Goal: Task Accomplishment & Management: Complete application form

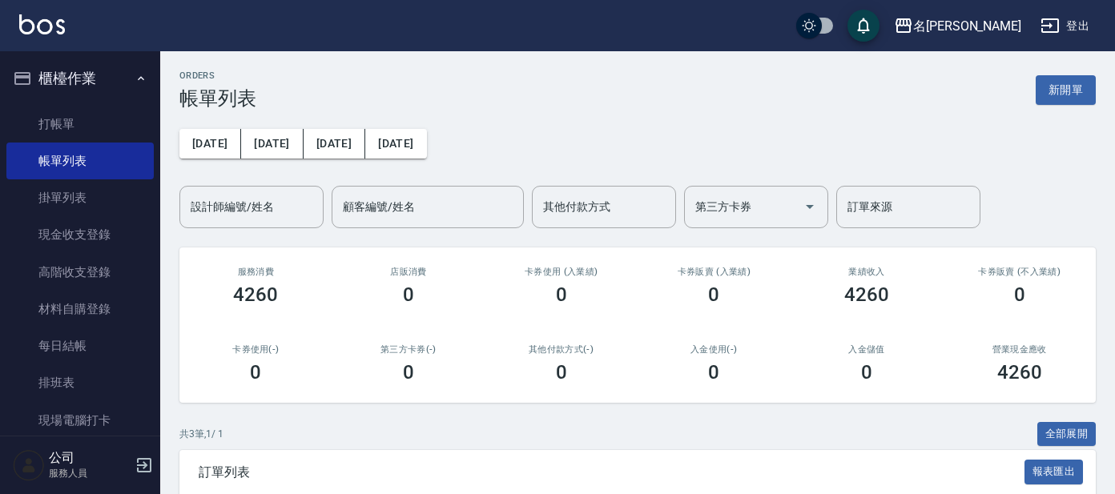
scroll to position [231, 0]
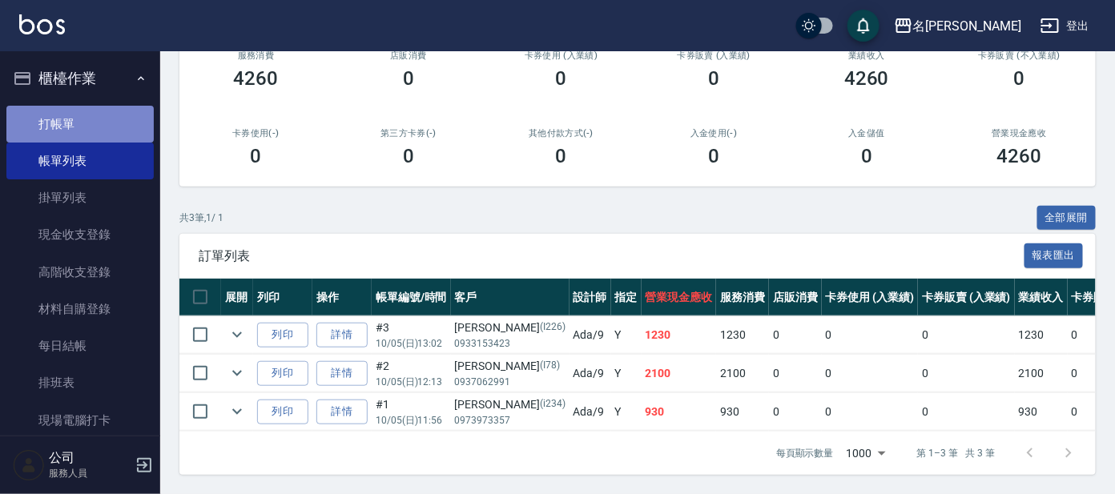
click at [79, 116] on link "打帳單" at bounding box center [79, 124] width 147 height 37
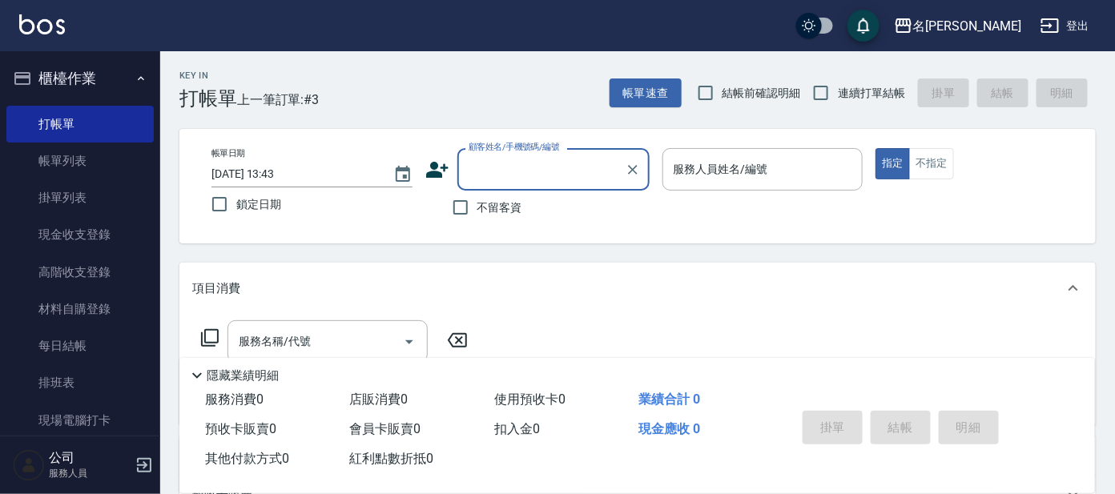
click at [549, 179] on input "顧客姓名/手機號碼/編號" at bounding box center [542, 169] width 154 height 28
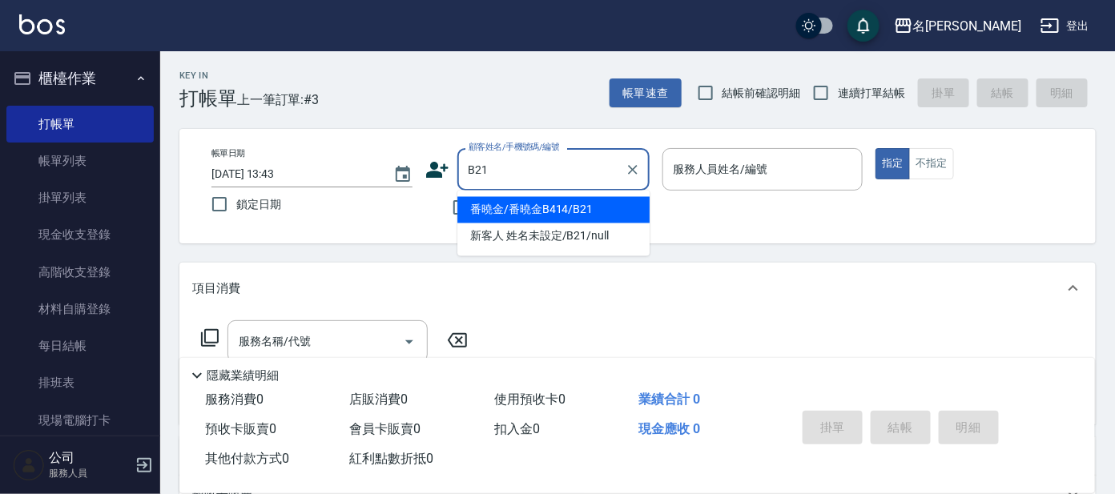
type input "番曉金/番曉金B414/B21"
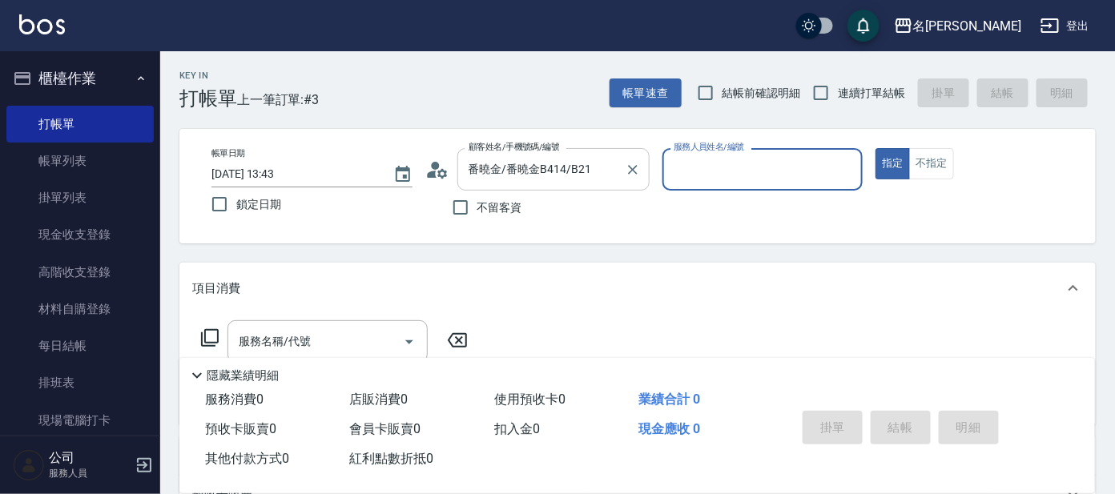
type input "美君-2"
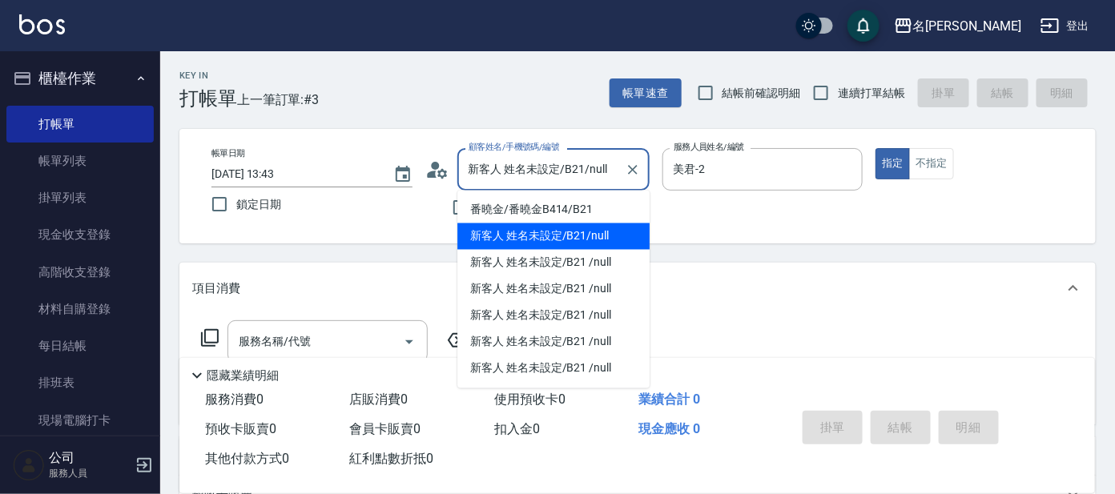
click at [611, 167] on input "新客人 姓名未設定/B21/null" at bounding box center [542, 169] width 154 height 28
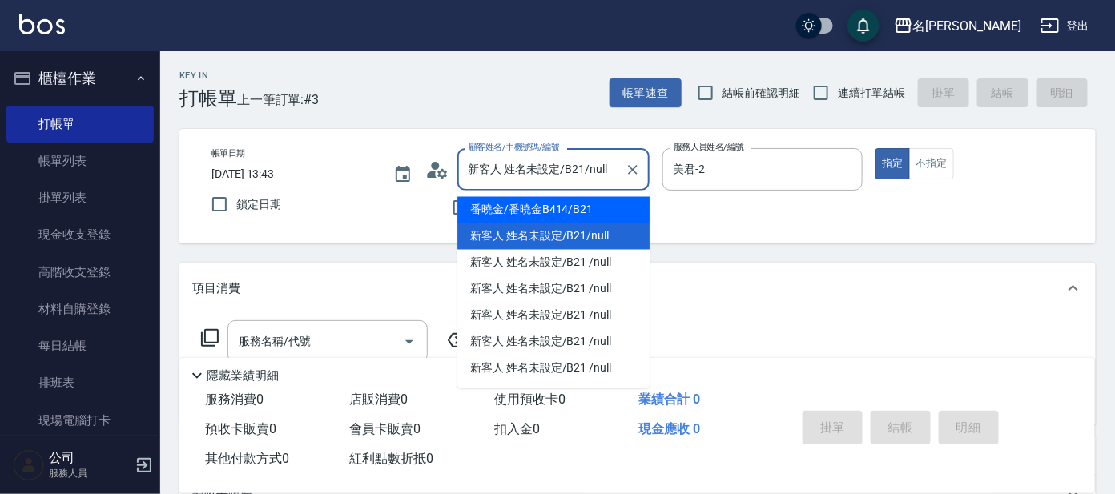
click at [592, 214] on li "番曉金/番曉金B414/B21" at bounding box center [553, 210] width 192 height 26
type input "番曉金/番曉金B414/B21"
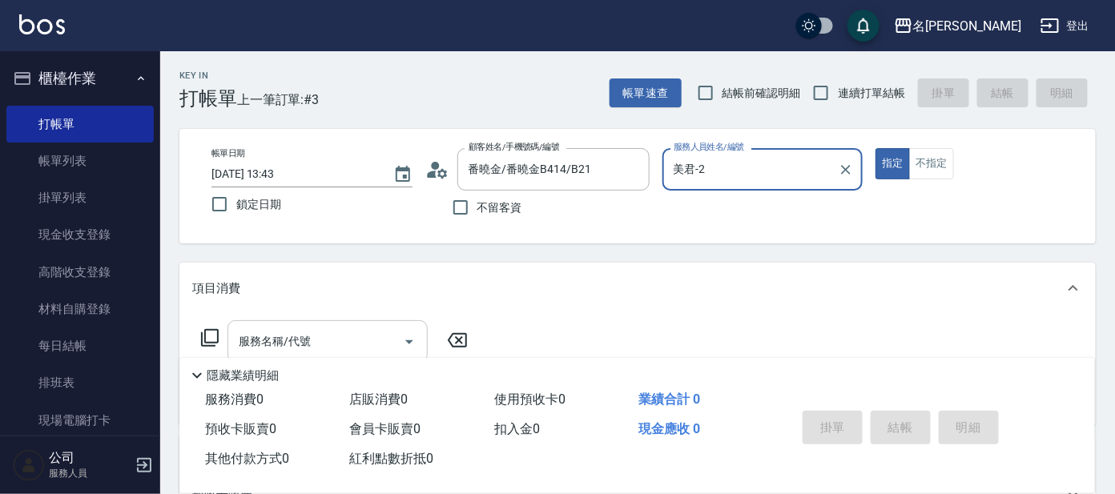
click at [295, 336] on input "服務名稱/代號" at bounding box center [316, 342] width 162 height 28
click at [210, 336] on icon at bounding box center [209, 337] width 19 height 19
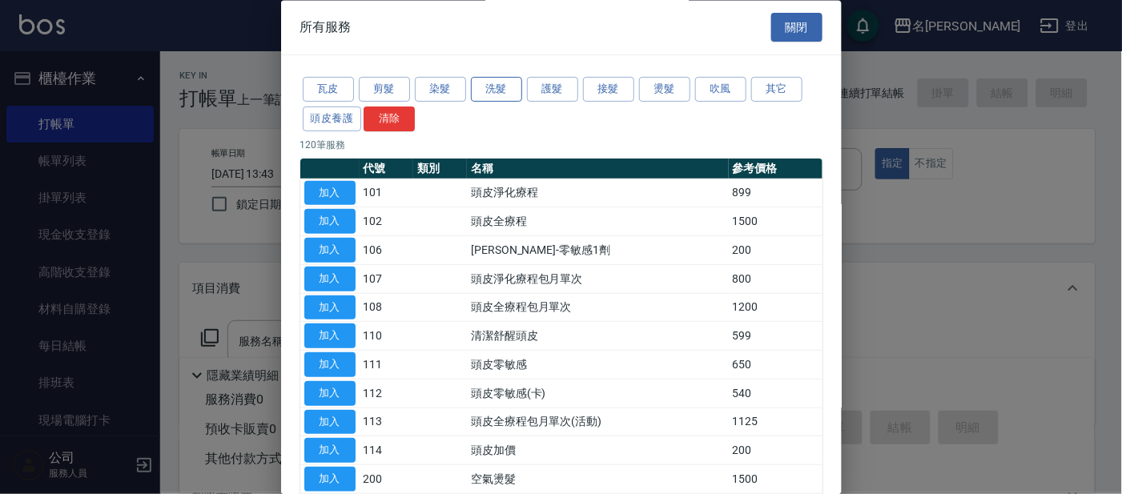
click at [486, 83] on button "洗髮" at bounding box center [496, 90] width 51 height 25
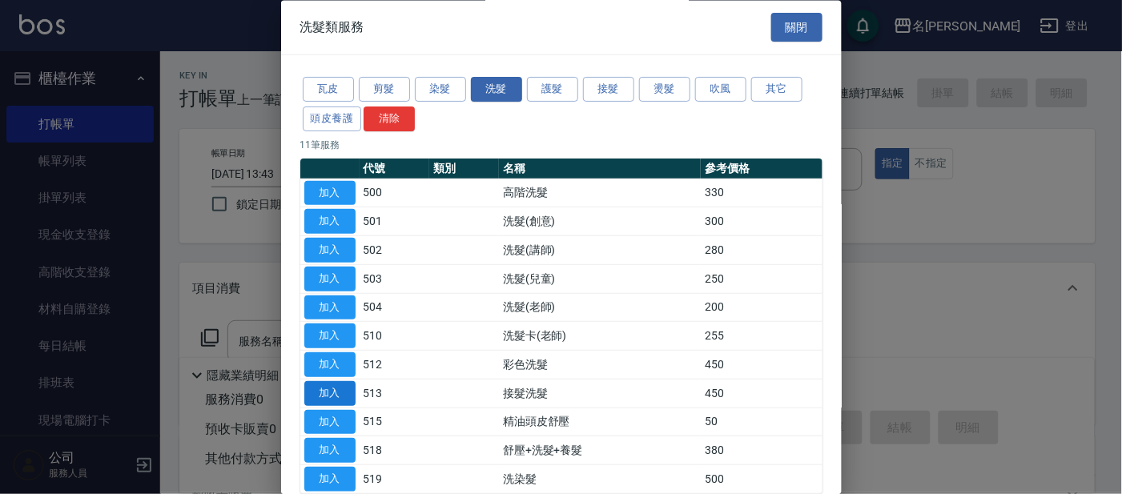
click at [319, 392] on button "加入" at bounding box center [329, 393] width 51 height 25
type input "接髮洗髮(513)"
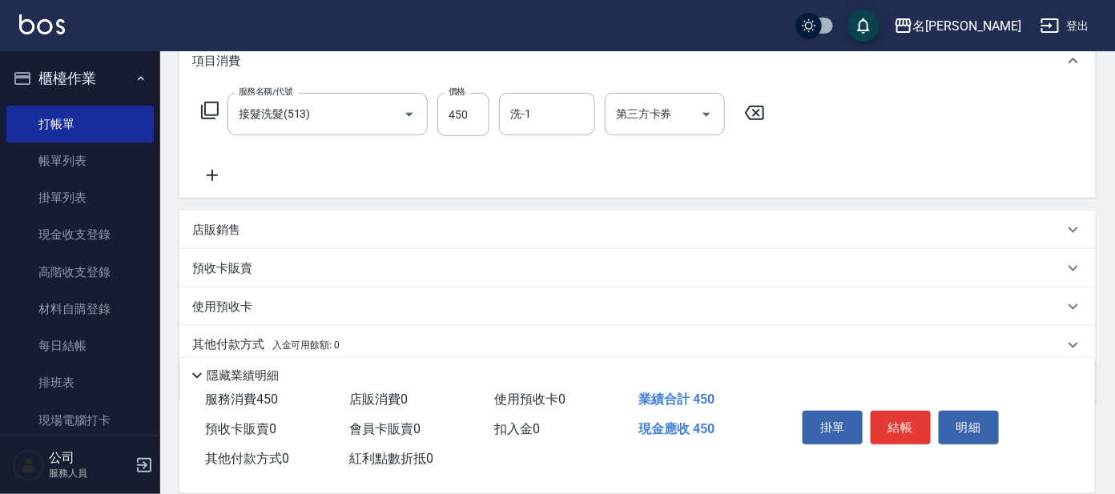
scroll to position [286, 0]
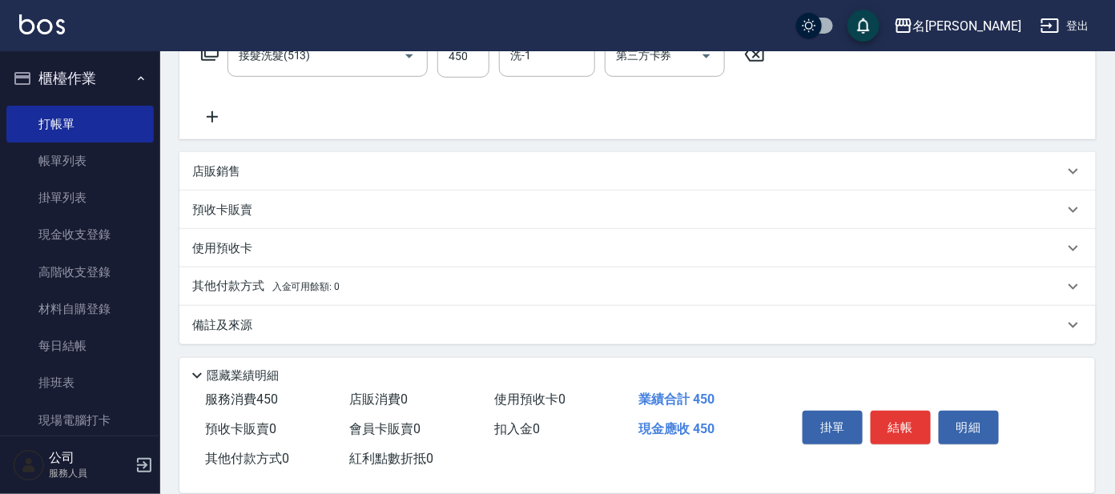
click at [212, 118] on icon at bounding box center [212, 116] width 11 height 11
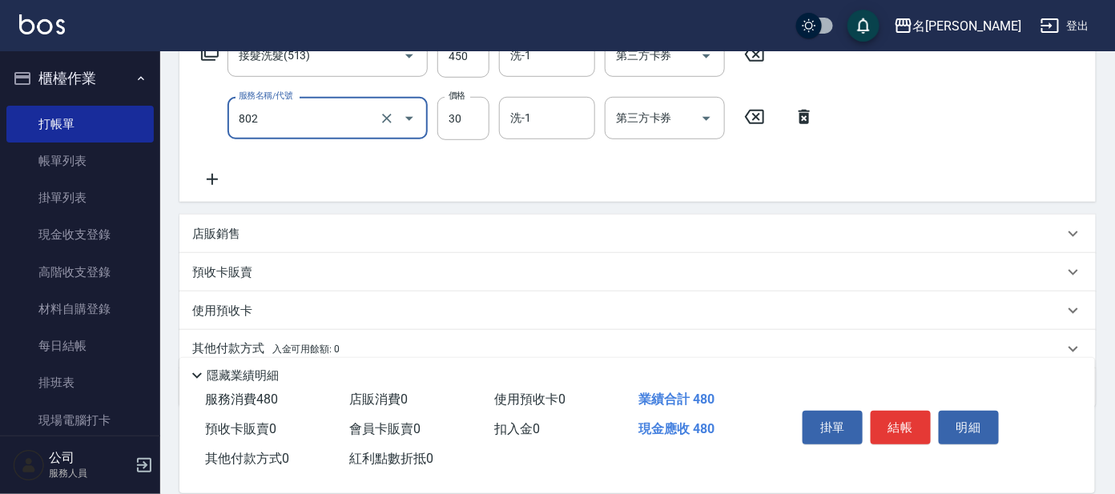
type input "[PERSON_NAME](802)"
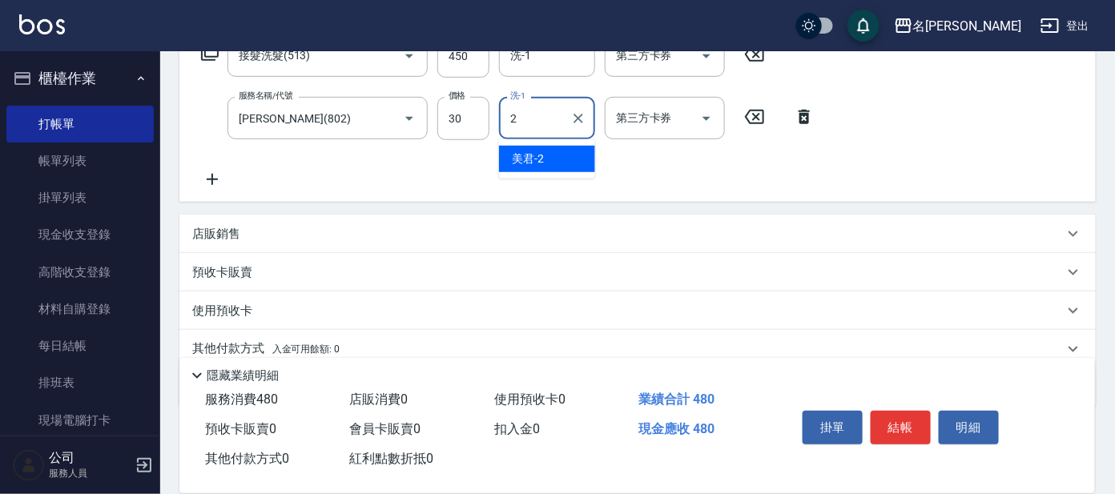
type input "美君-2"
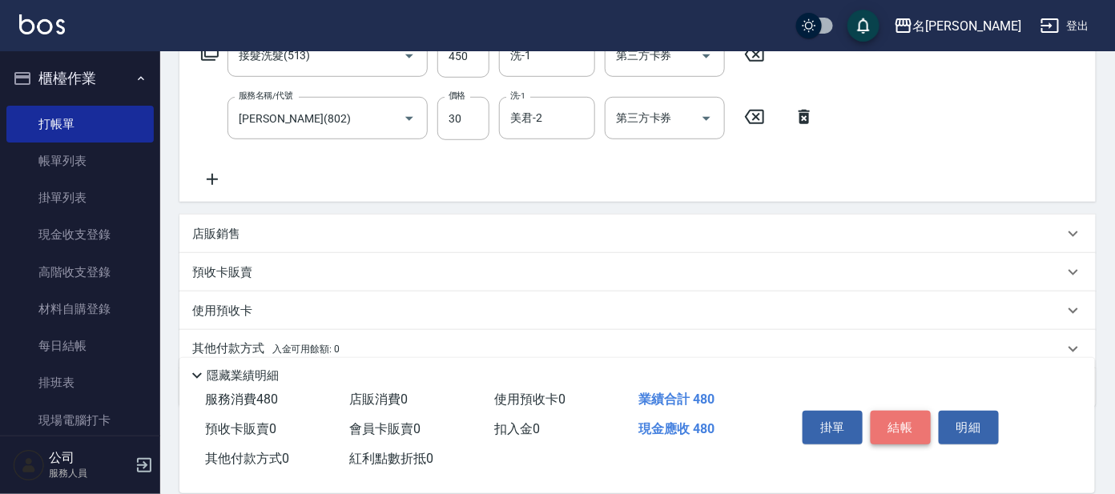
click at [895, 429] on button "結帳" at bounding box center [901, 428] width 60 height 34
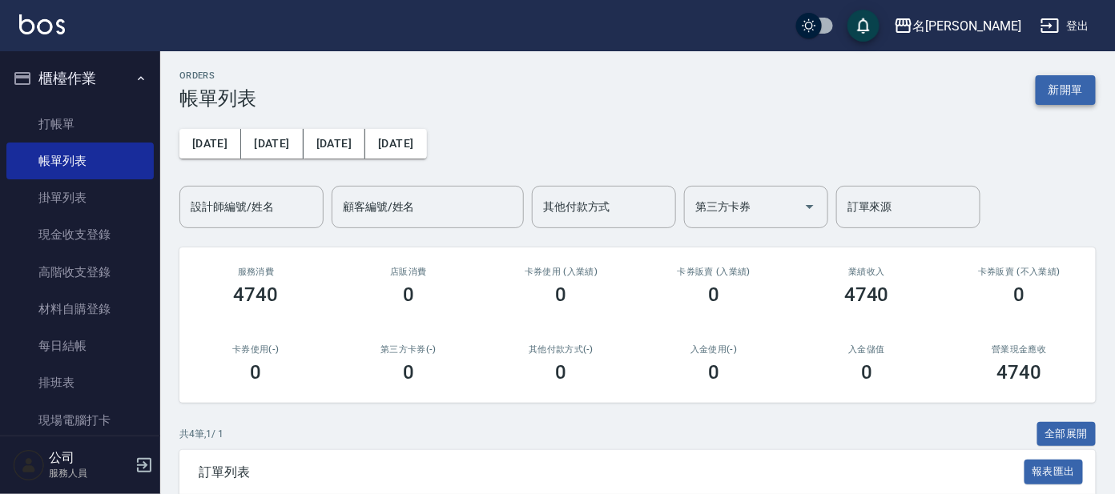
click at [1069, 90] on button "新開單" at bounding box center [1066, 90] width 60 height 30
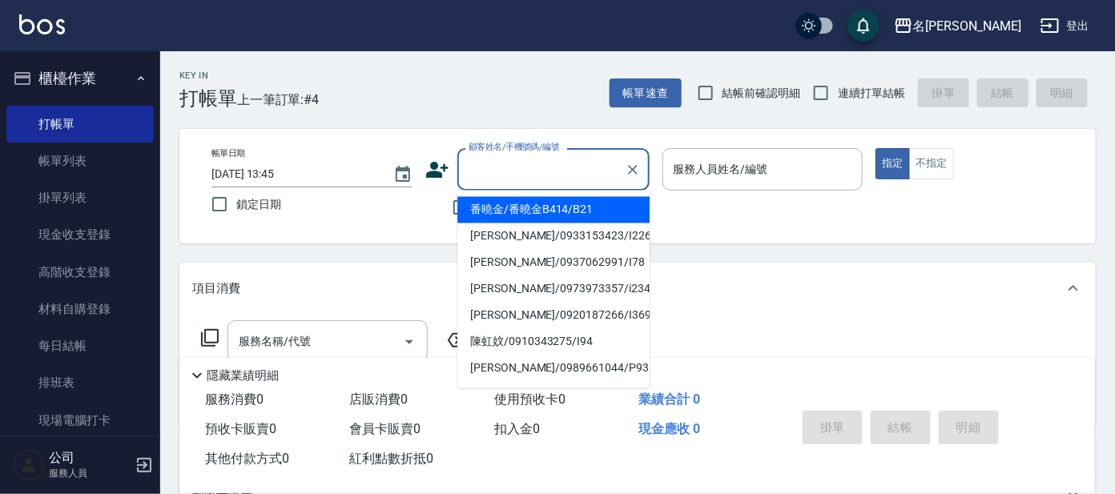
click at [536, 159] on input "顧客姓名/手機號碼/編號" at bounding box center [542, 169] width 154 height 28
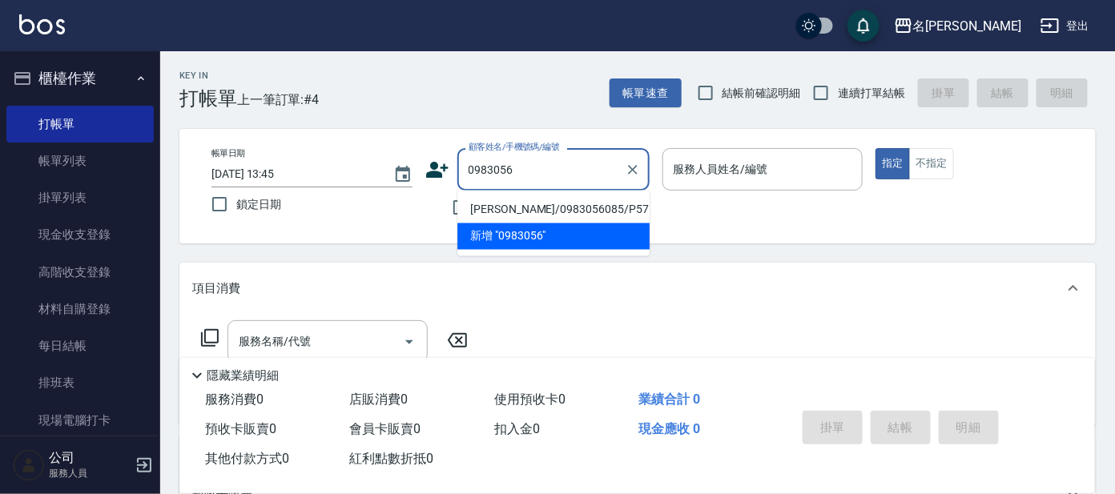
click at [575, 210] on li "[PERSON_NAME]/0983056085/P57" at bounding box center [553, 210] width 192 height 26
type input "[PERSON_NAME]/0983056085/P57"
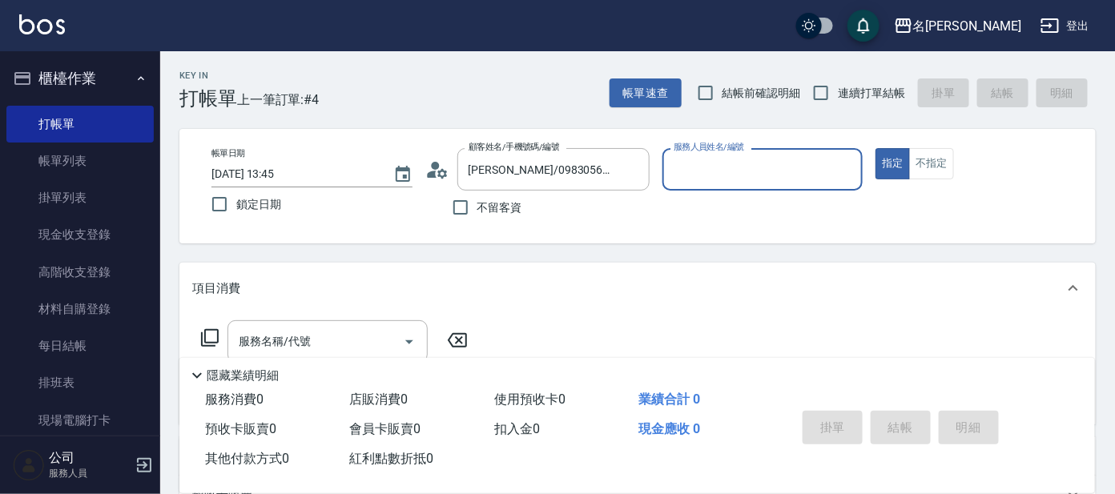
click at [735, 170] on input "服務人員姓名/編號" at bounding box center [763, 169] width 187 height 28
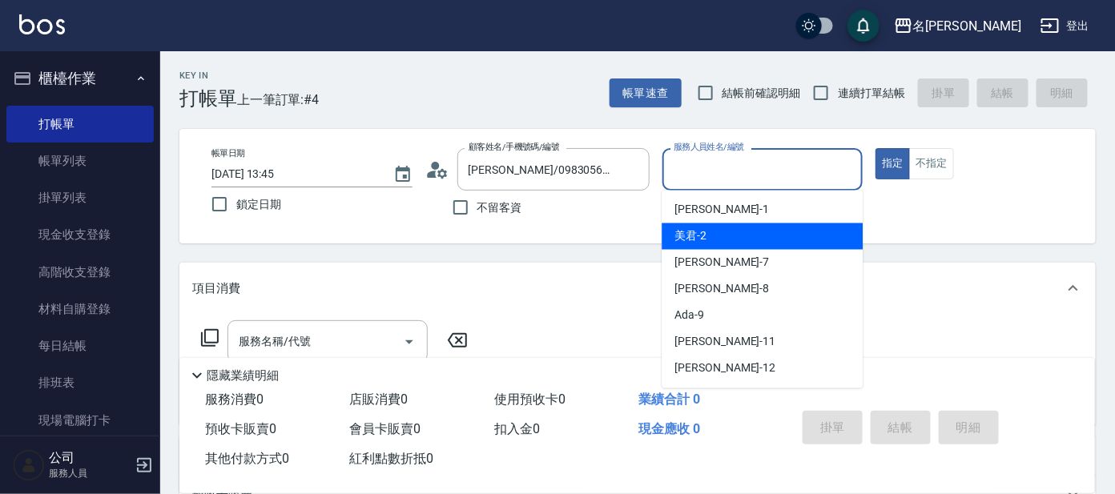
click at [735, 227] on div "美君 -2" at bounding box center [762, 236] width 201 height 26
type input "美君-2"
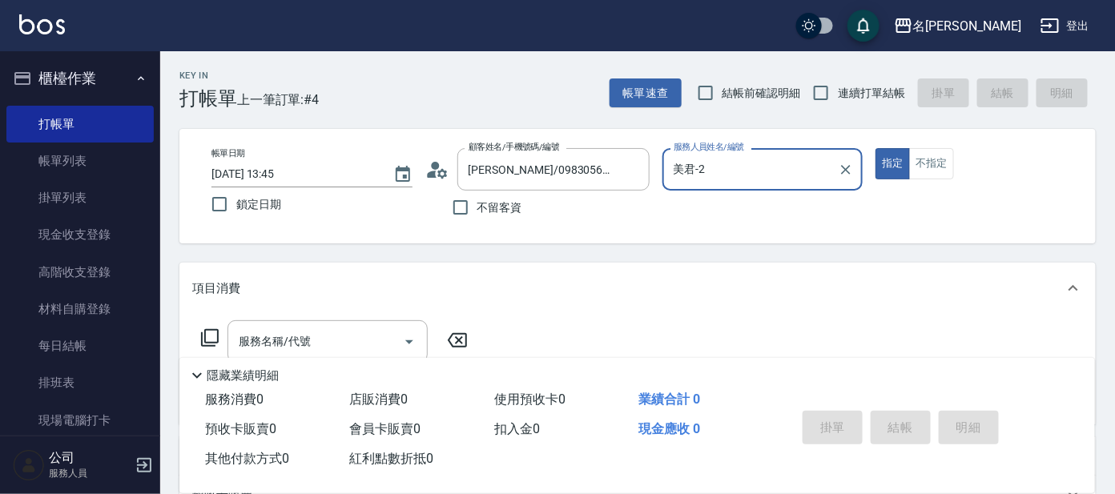
click at [208, 339] on icon at bounding box center [209, 337] width 19 height 19
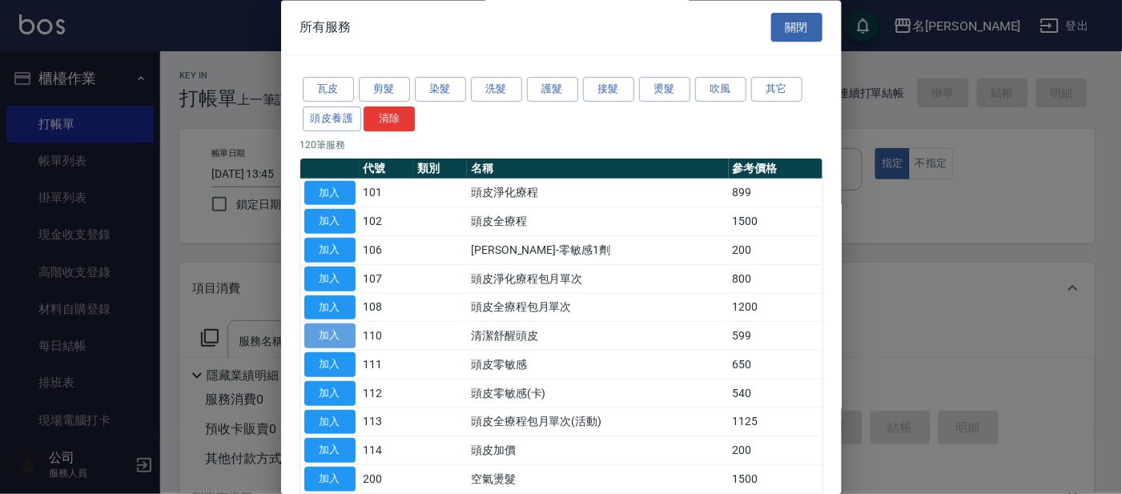
click at [329, 338] on button "加入" at bounding box center [329, 336] width 51 height 25
type input "清潔舒醒頭皮(110)"
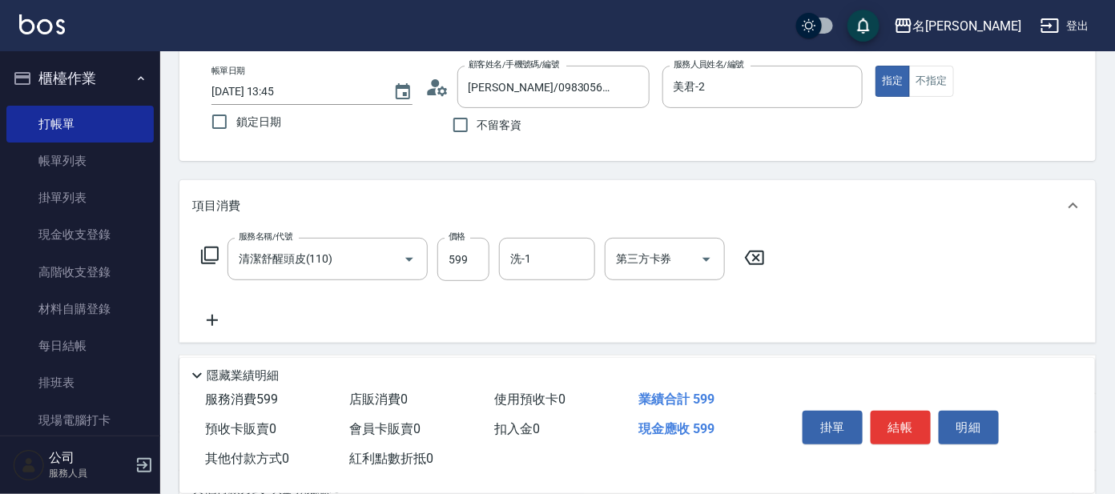
scroll to position [199, 0]
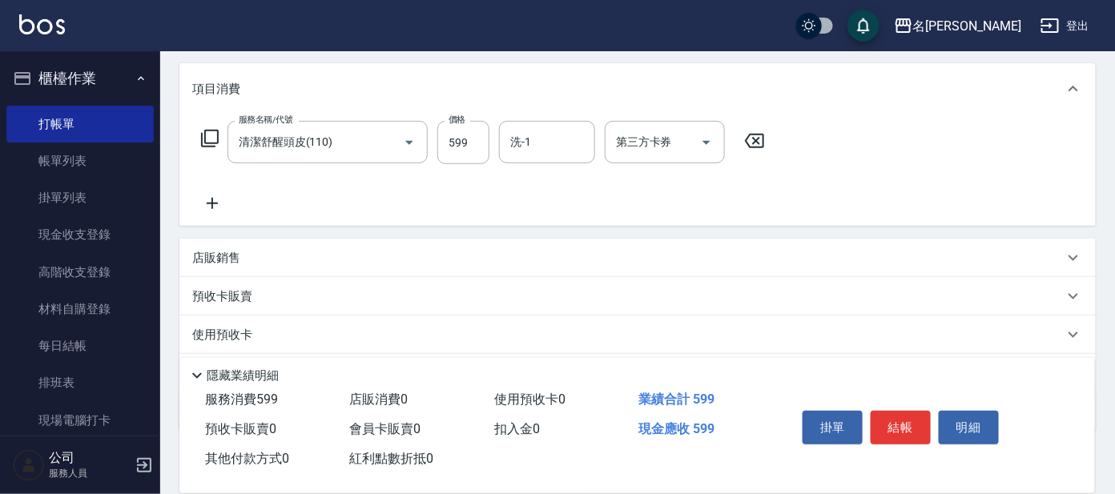
click at [208, 197] on icon at bounding box center [212, 203] width 40 height 19
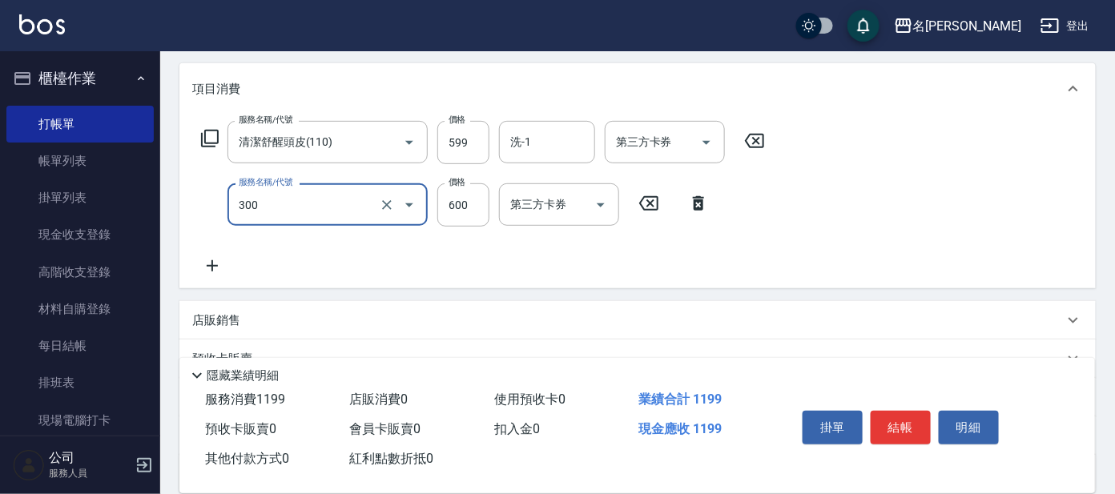
type input "剪髮 講師級設計師(300)"
click at [207, 272] on icon at bounding box center [212, 265] width 40 height 19
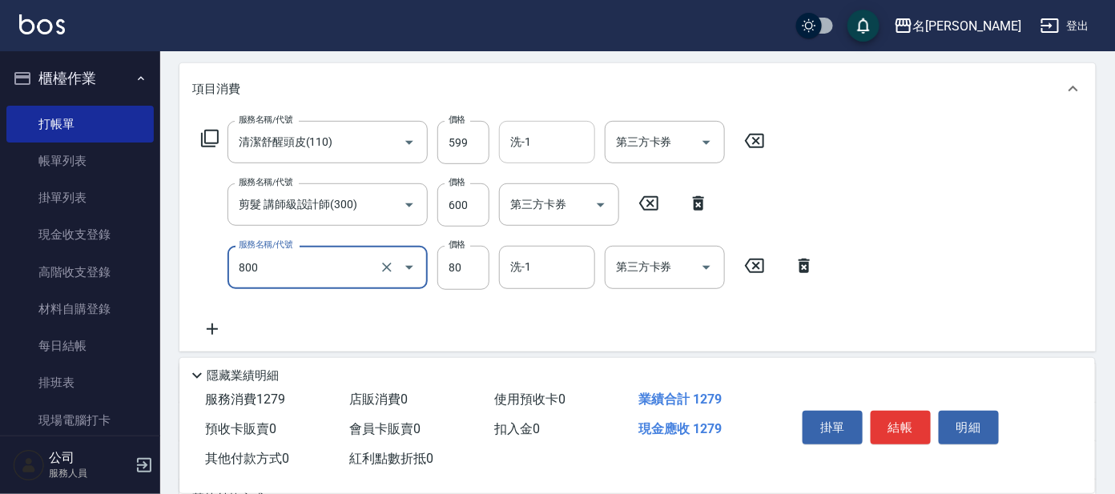
type input "快速修護(800)"
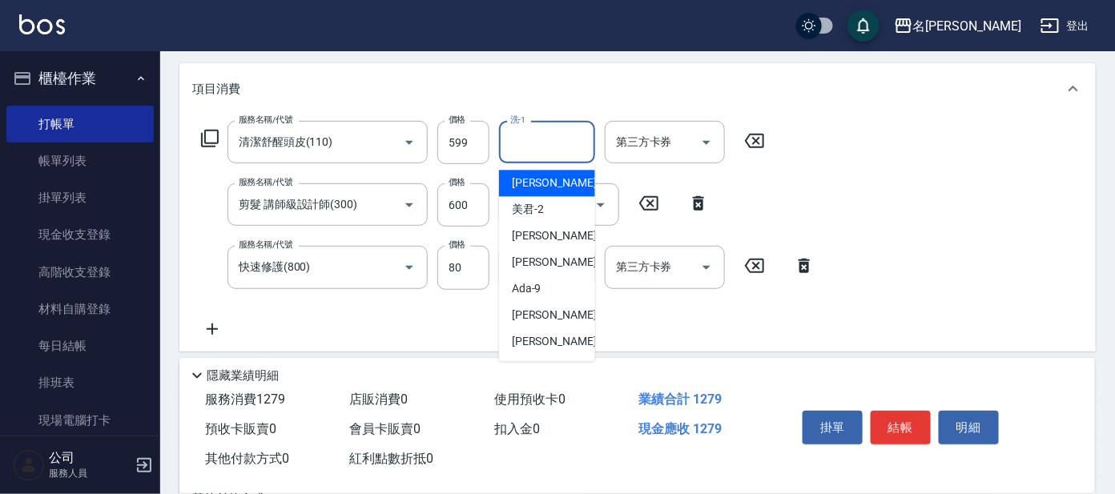
click at [549, 141] on input "洗-1" at bounding box center [547, 142] width 82 height 28
type input "云潔-12"
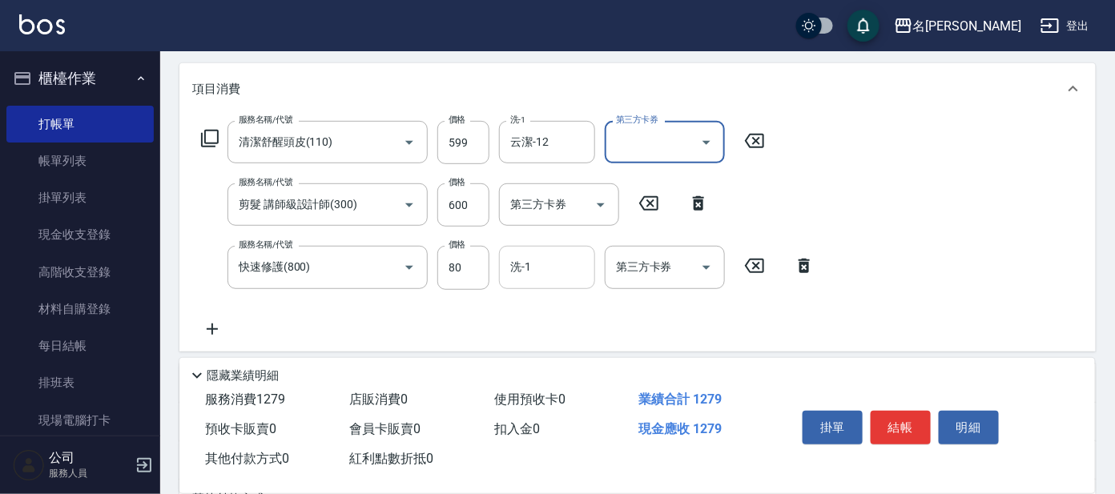
click at [567, 270] on input "洗-1" at bounding box center [547, 267] width 82 height 28
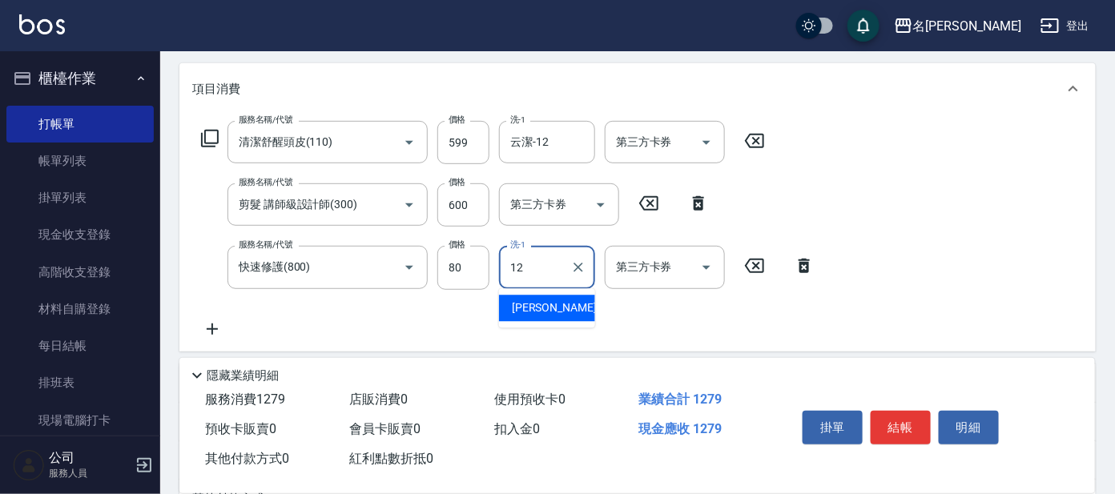
type input "云潔-12"
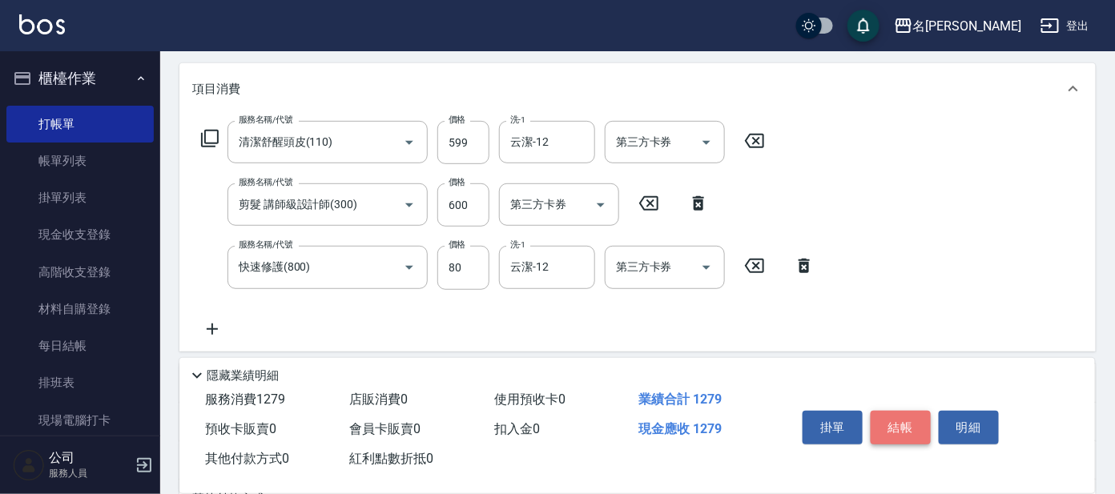
click at [910, 416] on button "結帳" at bounding box center [901, 428] width 60 height 34
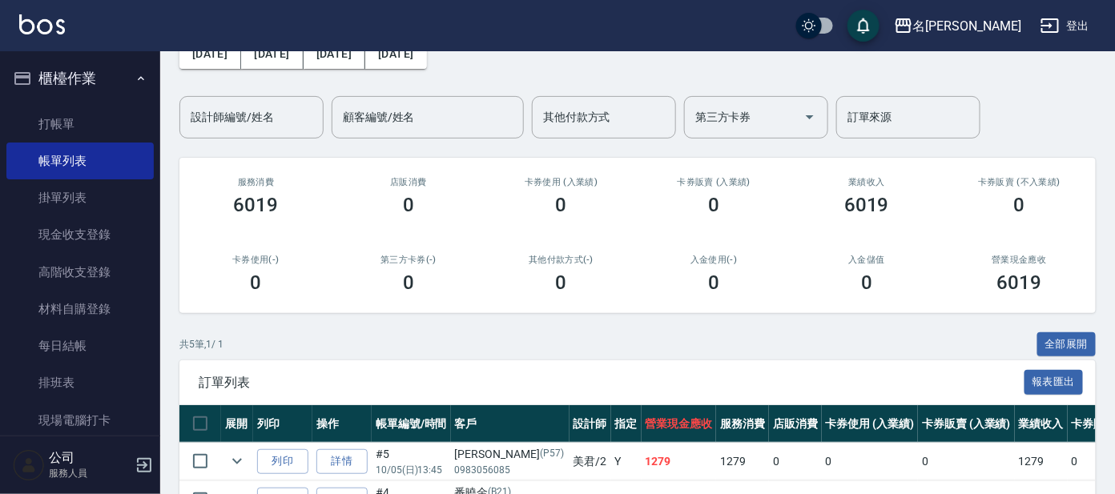
scroll to position [199, 0]
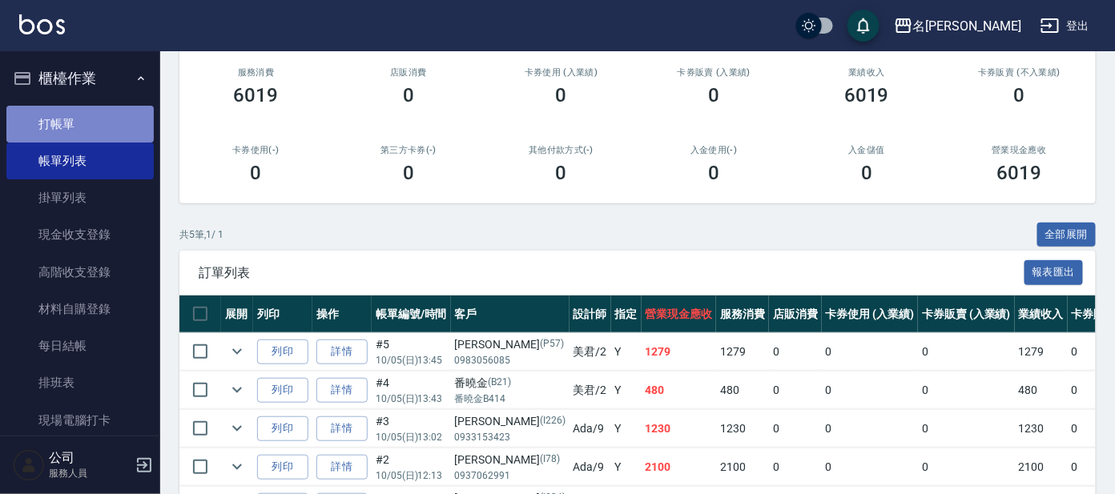
click at [86, 119] on link "打帳單" at bounding box center [79, 124] width 147 height 37
